Goal: Communication & Community: Answer question/provide support

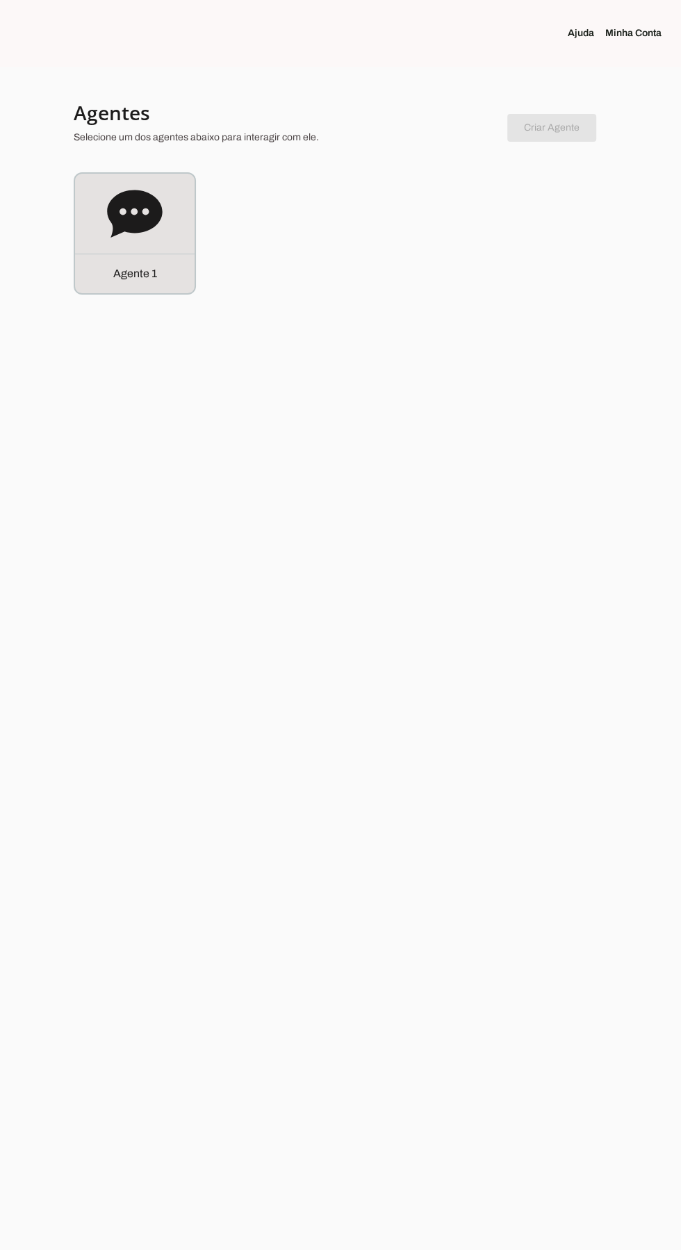
click at [138, 199] on icon at bounding box center [134, 213] width 55 height 47
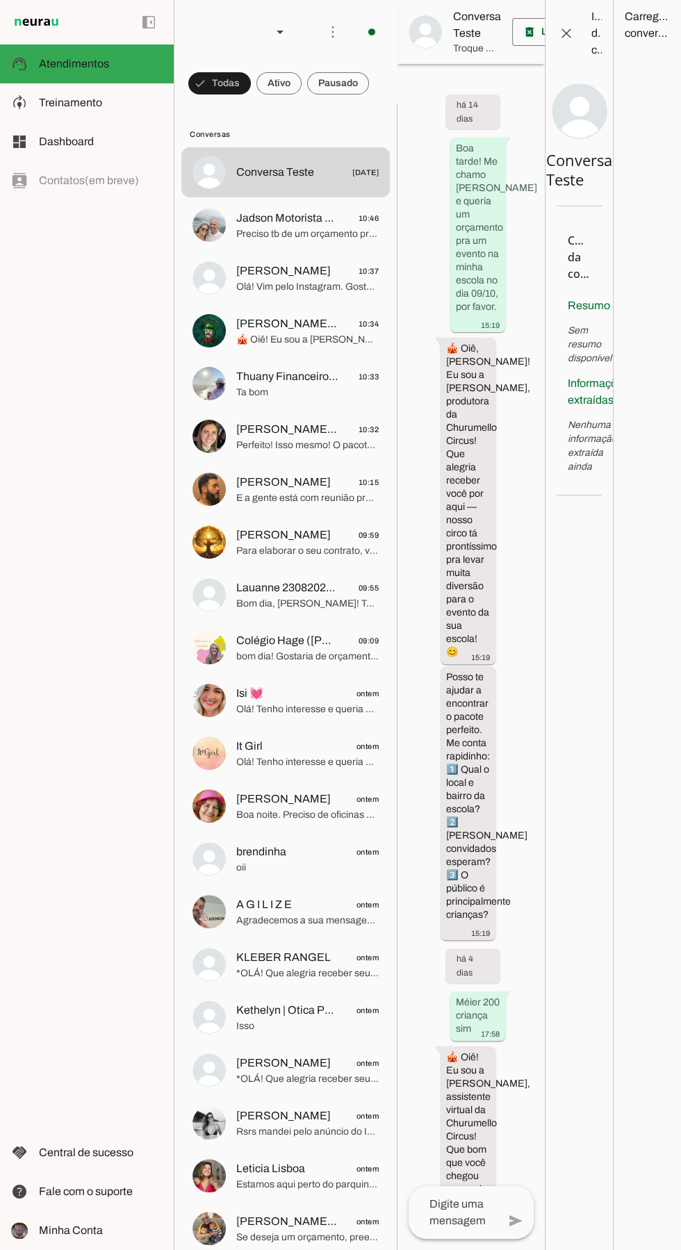
scroll to position [2781, 0]
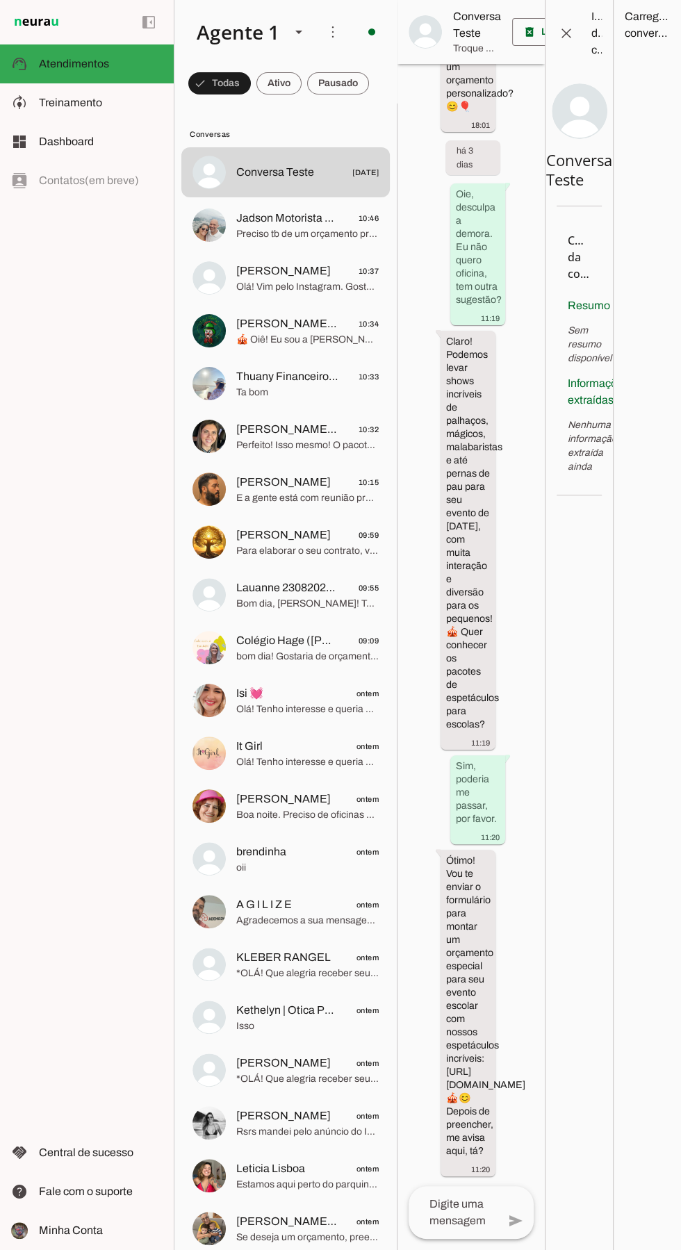
click at [265, 231] on span "Preciso tb de um orçamento pro dia 01/11 pra tiago pra Fazenda Toca do Silvado …" at bounding box center [307, 234] width 142 height 14
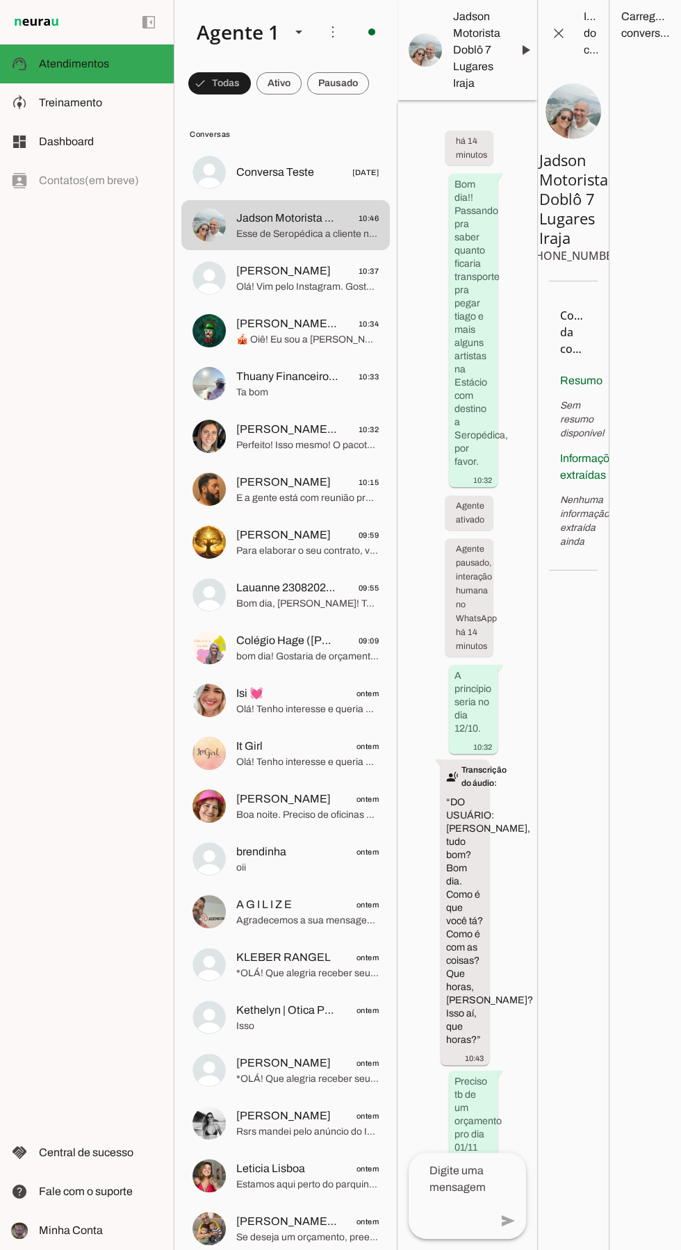
click at [258, 274] on span "[PERSON_NAME]" at bounding box center [283, 271] width 95 height 17
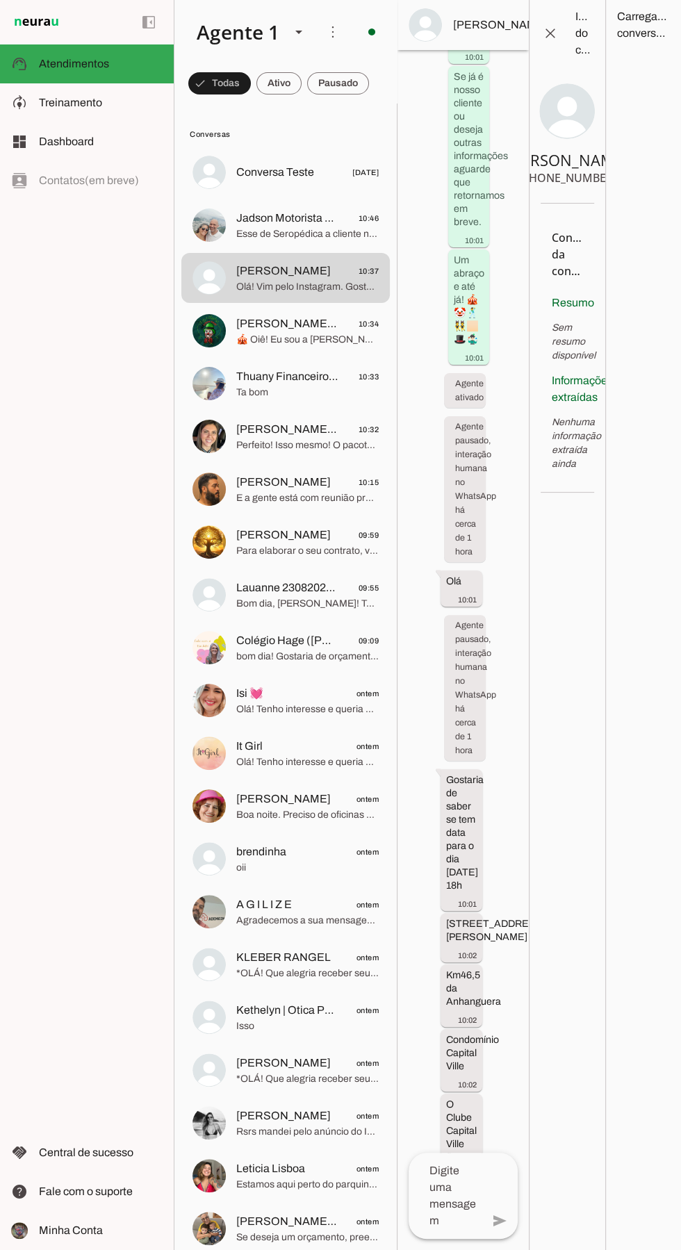
scroll to position [1836, 0]
